Goal: Information Seeking & Learning: Learn about a topic

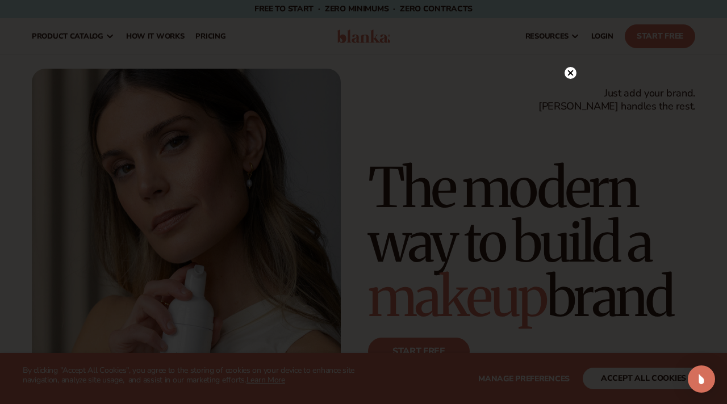
click at [575, 72] on circle at bounding box center [570, 73] width 12 height 12
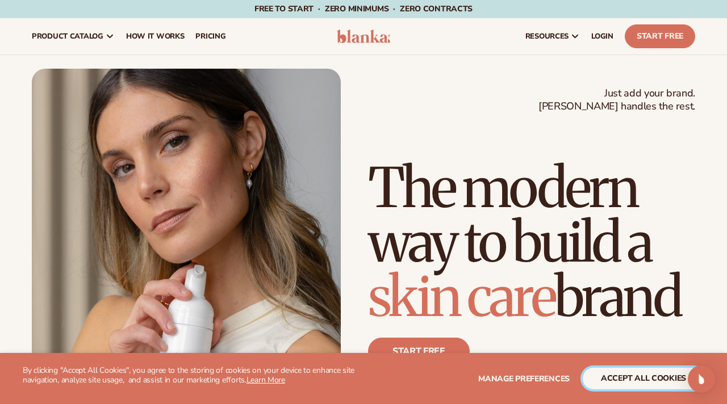
click at [634, 382] on button "accept all cookies" at bounding box center [642, 379] width 121 height 22
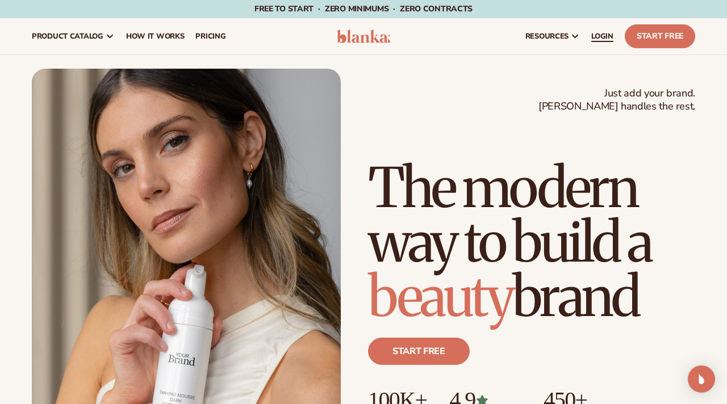
click at [606, 41] on link "LOGIN" at bounding box center [601, 36] width 33 height 36
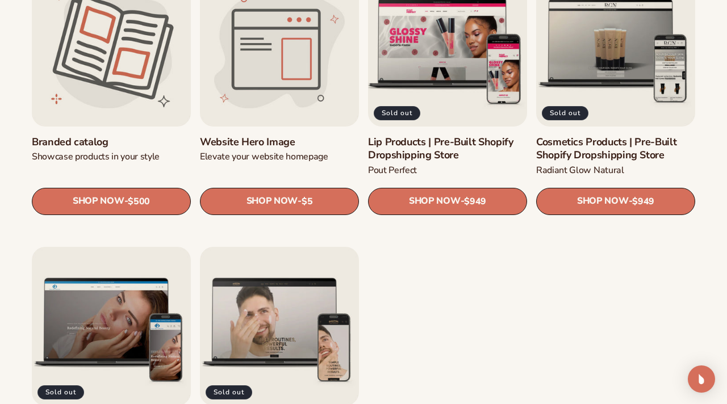
scroll to position [1223, 0]
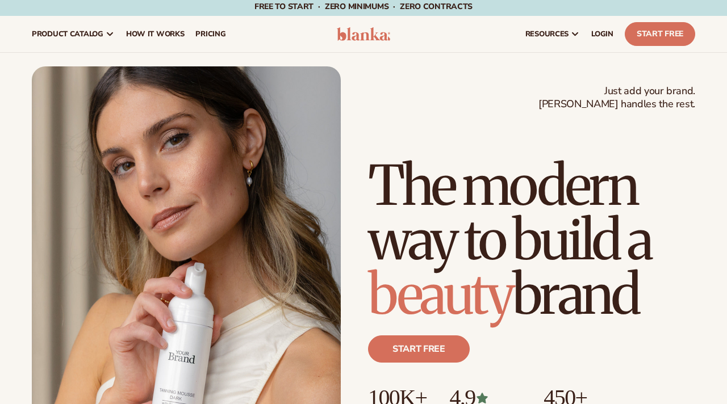
scroll to position [1, 0]
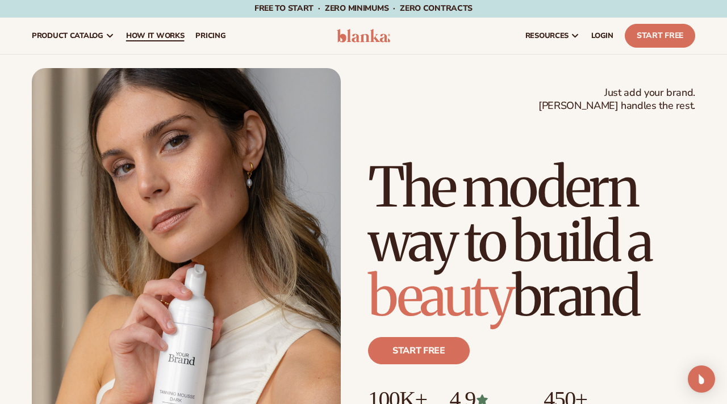
click at [160, 34] on span "How It Works" at bounding box center [155, 35] width 58 height 9
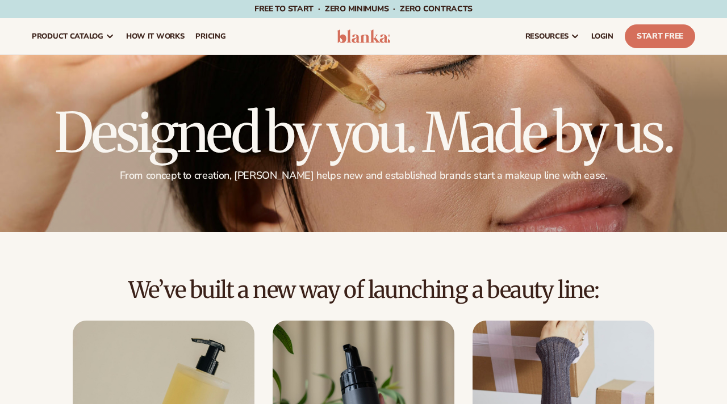
scroll to position [267, 0]
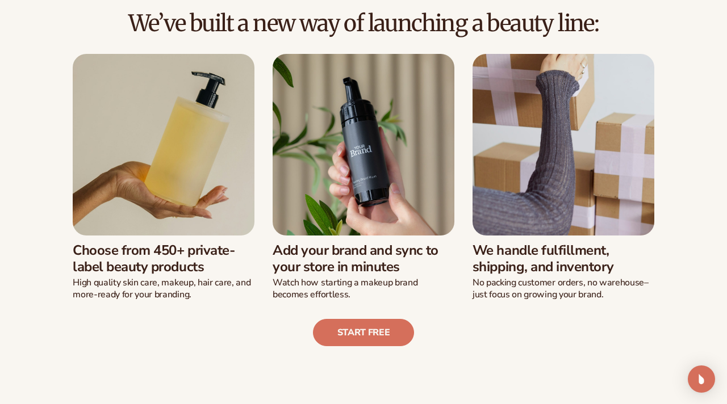
click at [363, 215] on img at bounding box center [363, 145] width 182 height 182
click at [375, 111] on img at bounding box center [363, 145] width 182 height 182
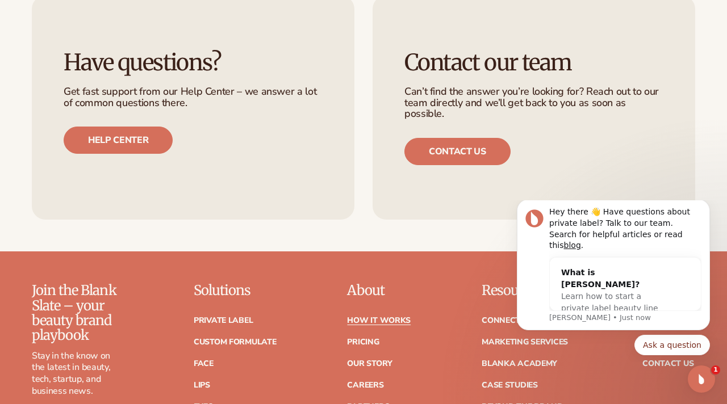
scroll to position [2307, 0]
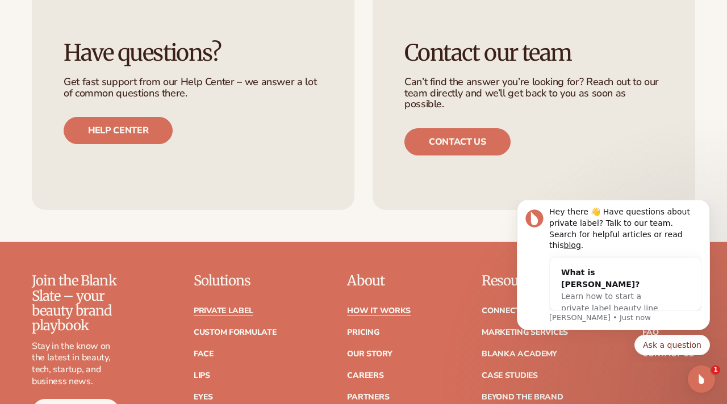
click at [237, 307] on link "Private label" at bounding box center [223, 311] width 59 height 8
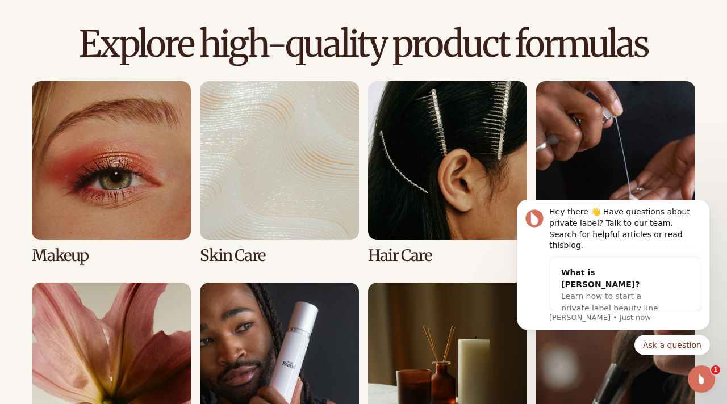
scroll to position [768, 0]
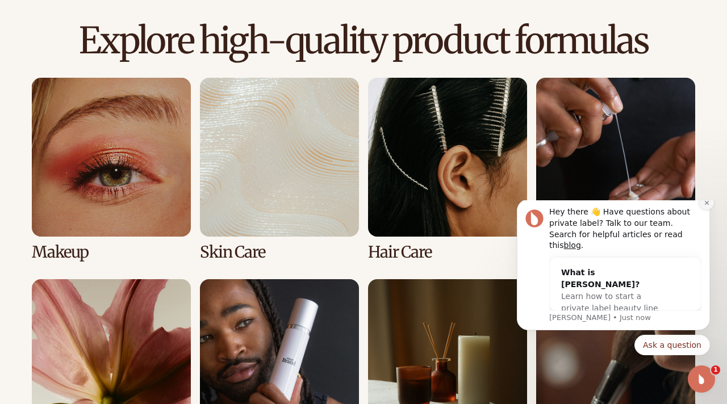
click at [706, 205] on icon "Dismiss notification" at bounding box center [706, 203] width 4 height 4
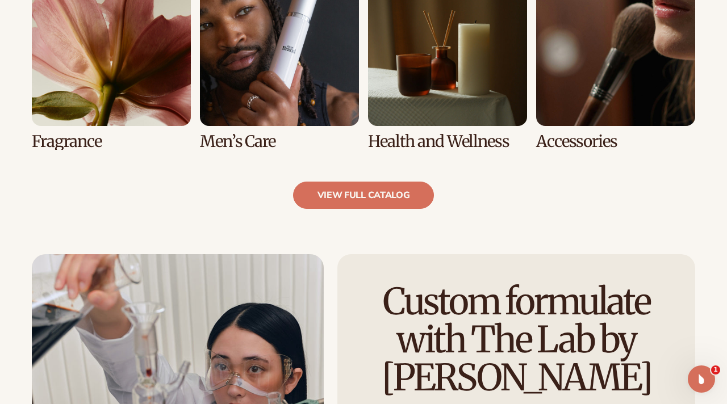
scroll to position [1089, 0]
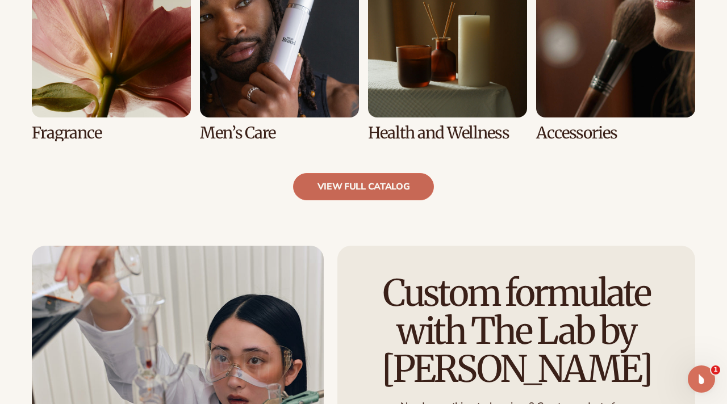
click at [382, 190] on link "view full catalog" at bounding box center [363, 186] width 141 height 27
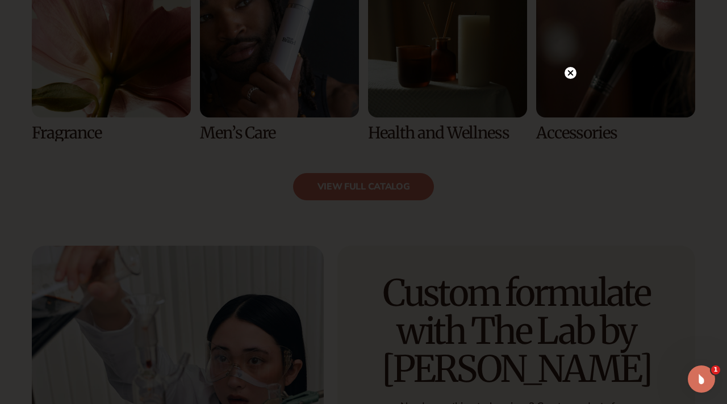
click at [569, 75] on circle at bounding box center [570, 73] width 12 height 12
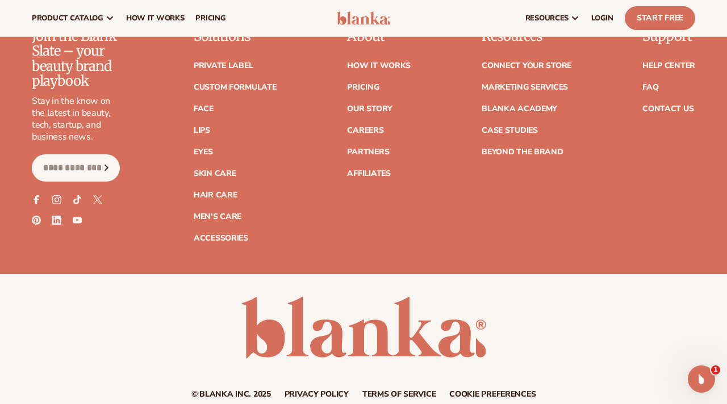
scroll to position [1977, 0]
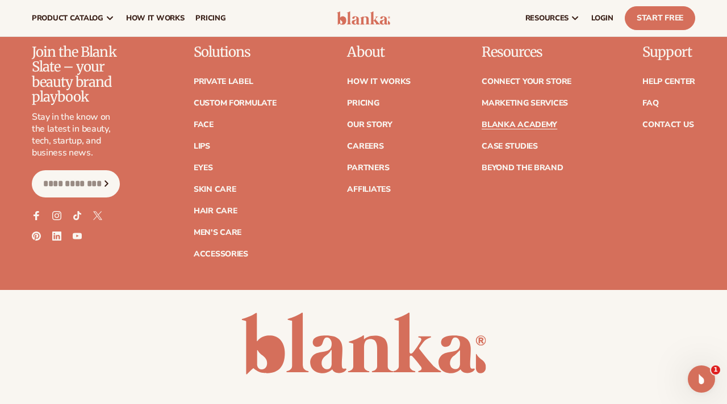
click at [535, 122] on link "Blanka Academy" at bounding box center [519, 125] width 76 height 8
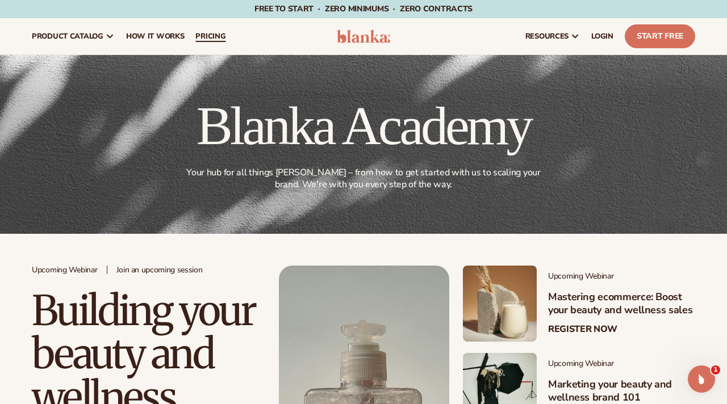
click at [202, 35] on span "pricing" at bounding box center [210, 36] width 30 height 9
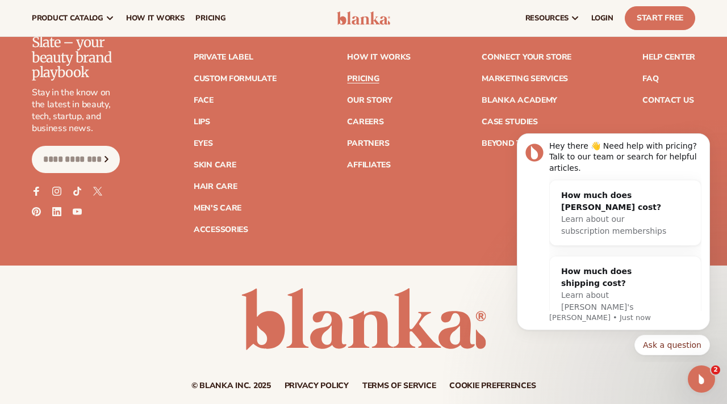
scroll to position [2353, 0]
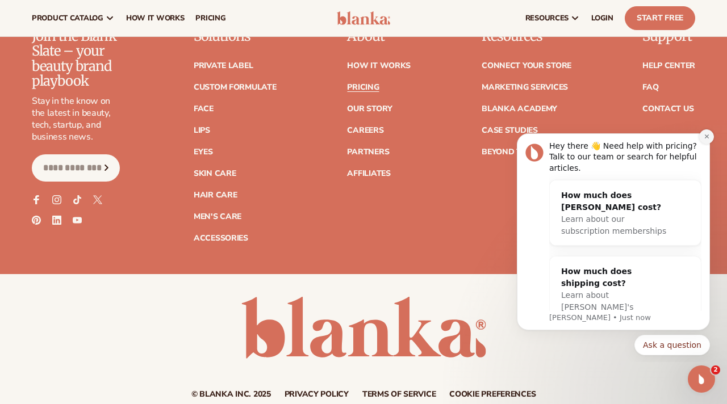
click at [706, 137] on icon "Dismiss notification" at bounding box center [706, 137] width 4 height 4
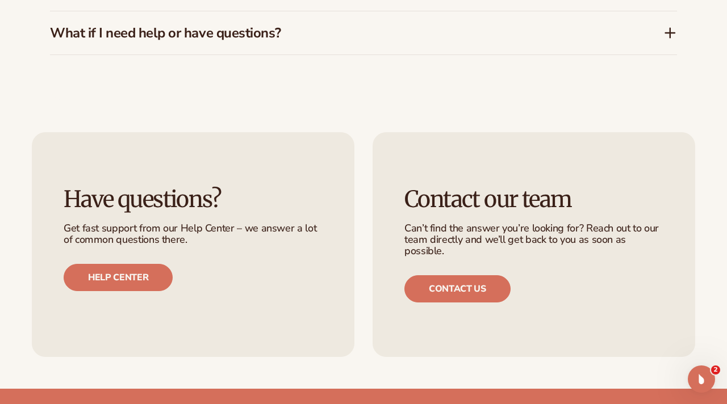
scroll to position [1961, 0]
click at [112, 273] on link "Help center" at bounding box center [118, 276] width 109 height 27
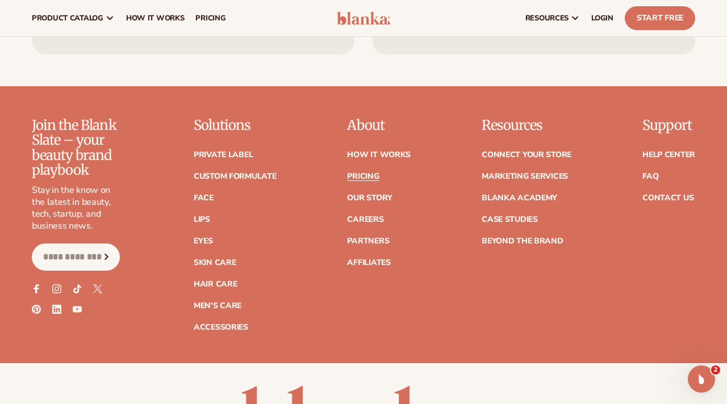
scroll to position [2263, 0]
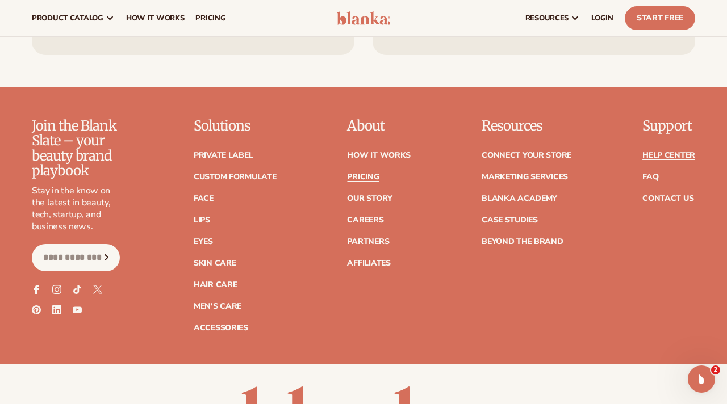
click at [657, 155] on link "Help Center" at bounding box center [668, 156] width 53 height 8
